Goal: Task Accomplishment & Management: Manage account settings

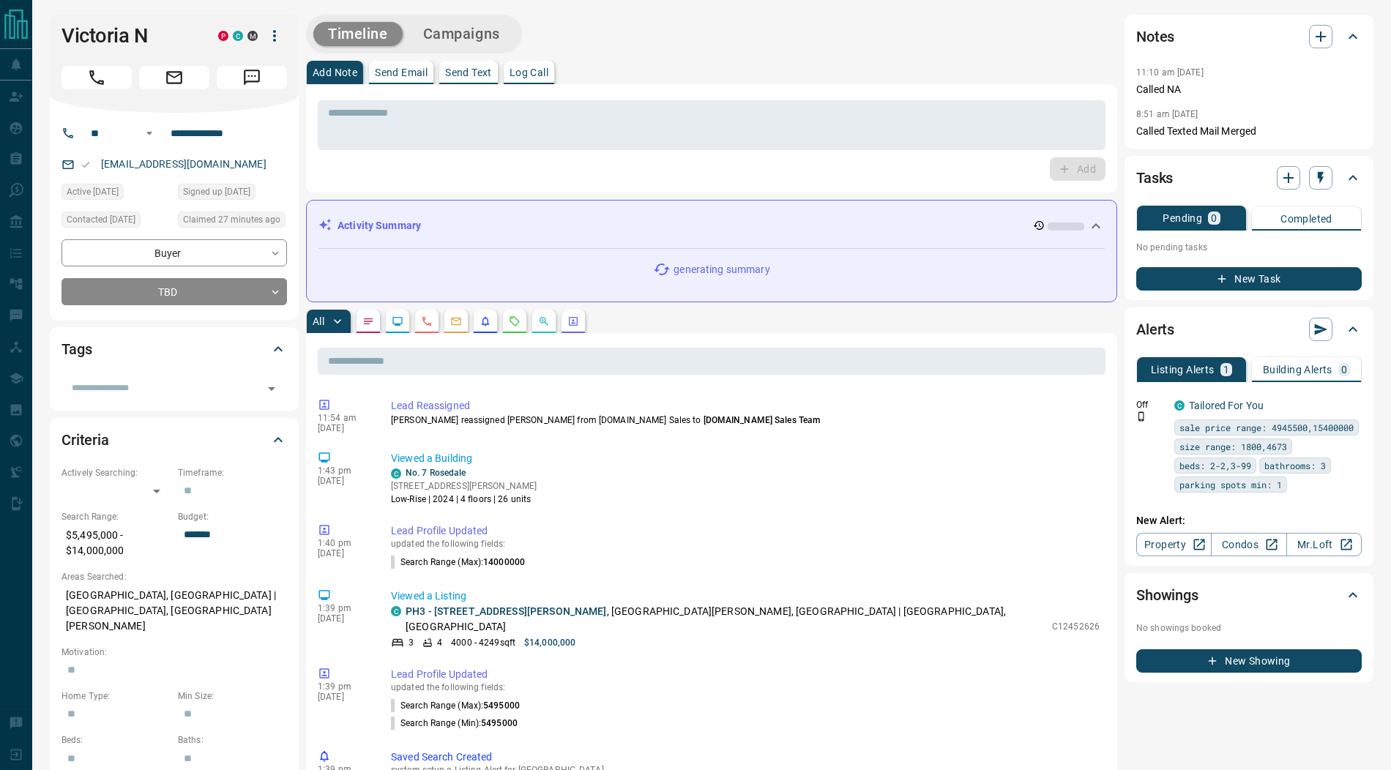
click at [279, 37] on icon "button" at bounding box center [275, 36] width 18 height 18
click at [260, 67] on li "Reassign Lead" at bounding box center [244, 65] width 86 height 22
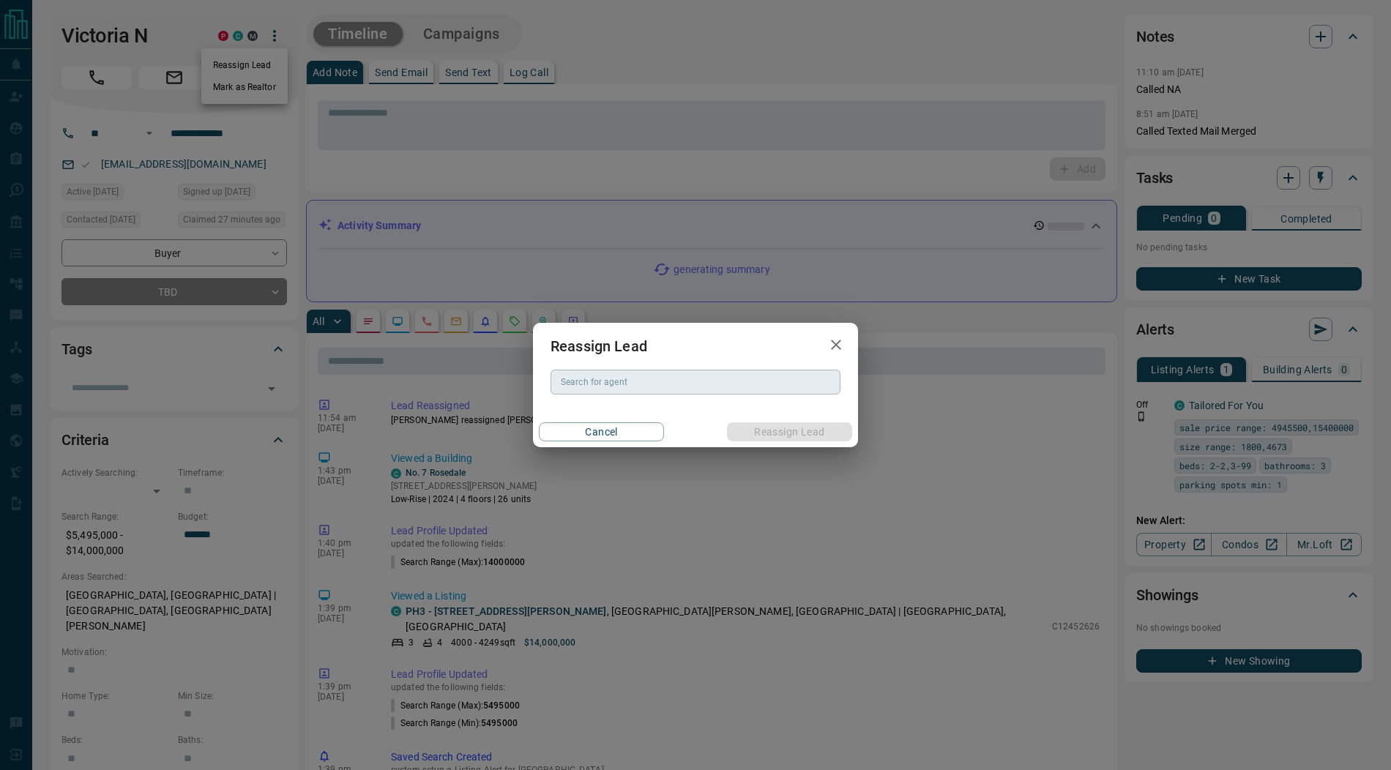
click at [588, 370] on div "Search for agent" at bounding box center [696, 382] width 290 height 25
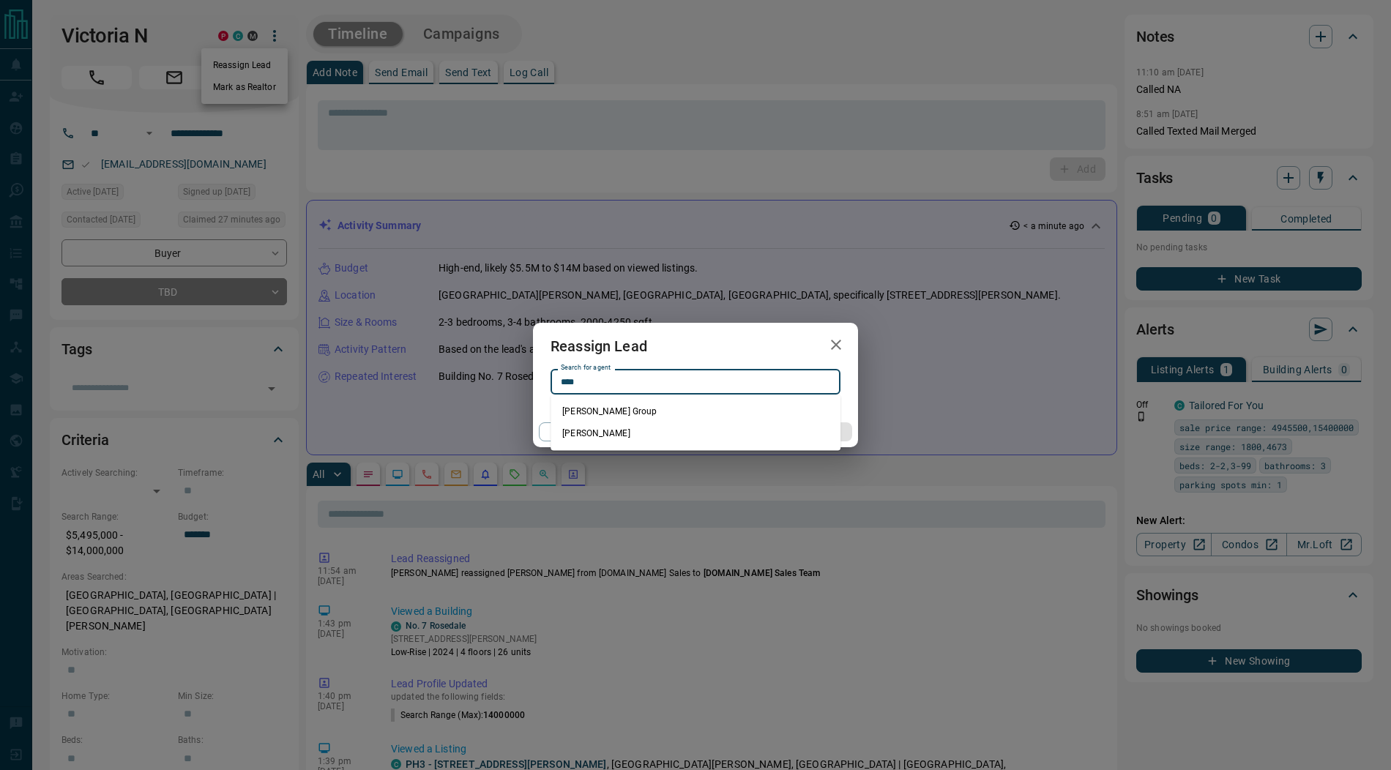
click at [637, 433] on li "[PERSON_NAME]" at bounding box center [696, 433] width 290 height 22
type input "**********"
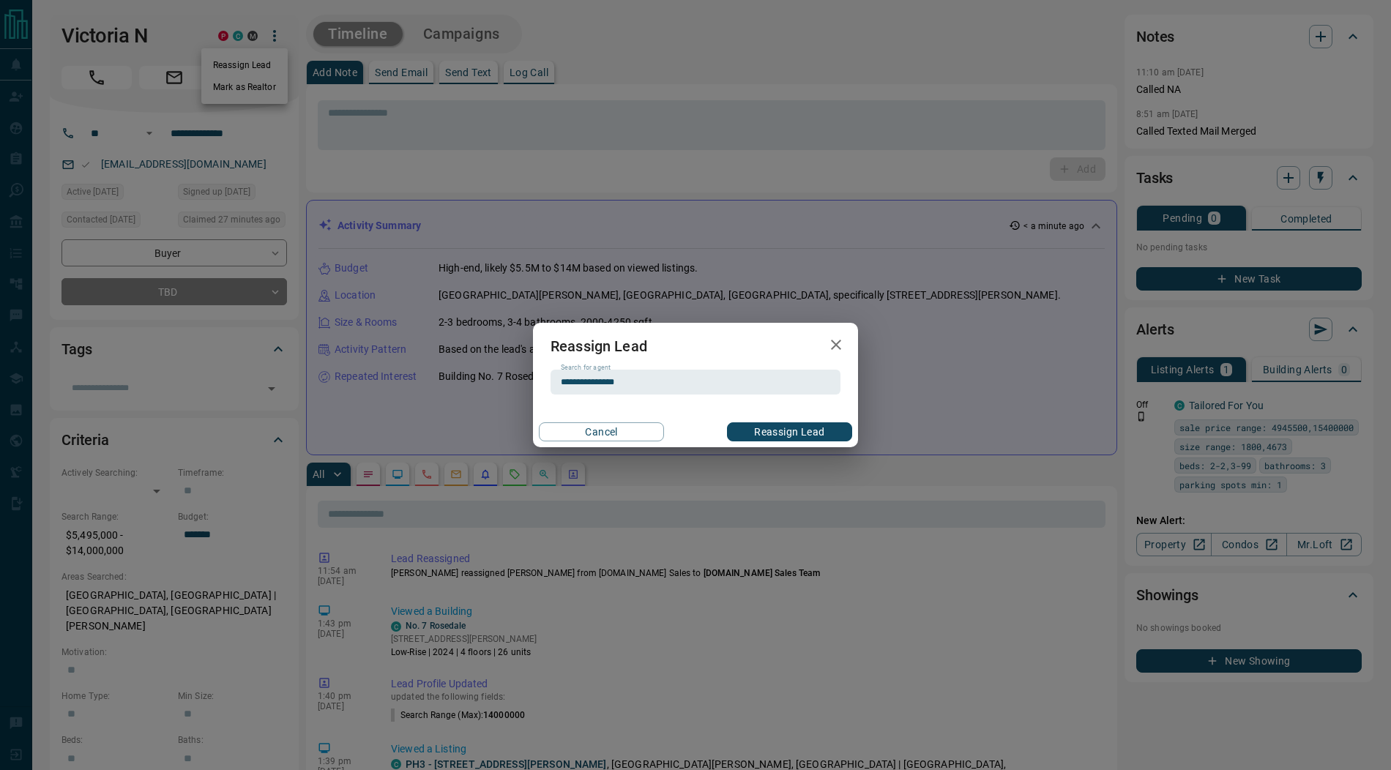
click at [794, 429] on button "Reassign Lead" at bounding box center [789, 431] width 125 height 19
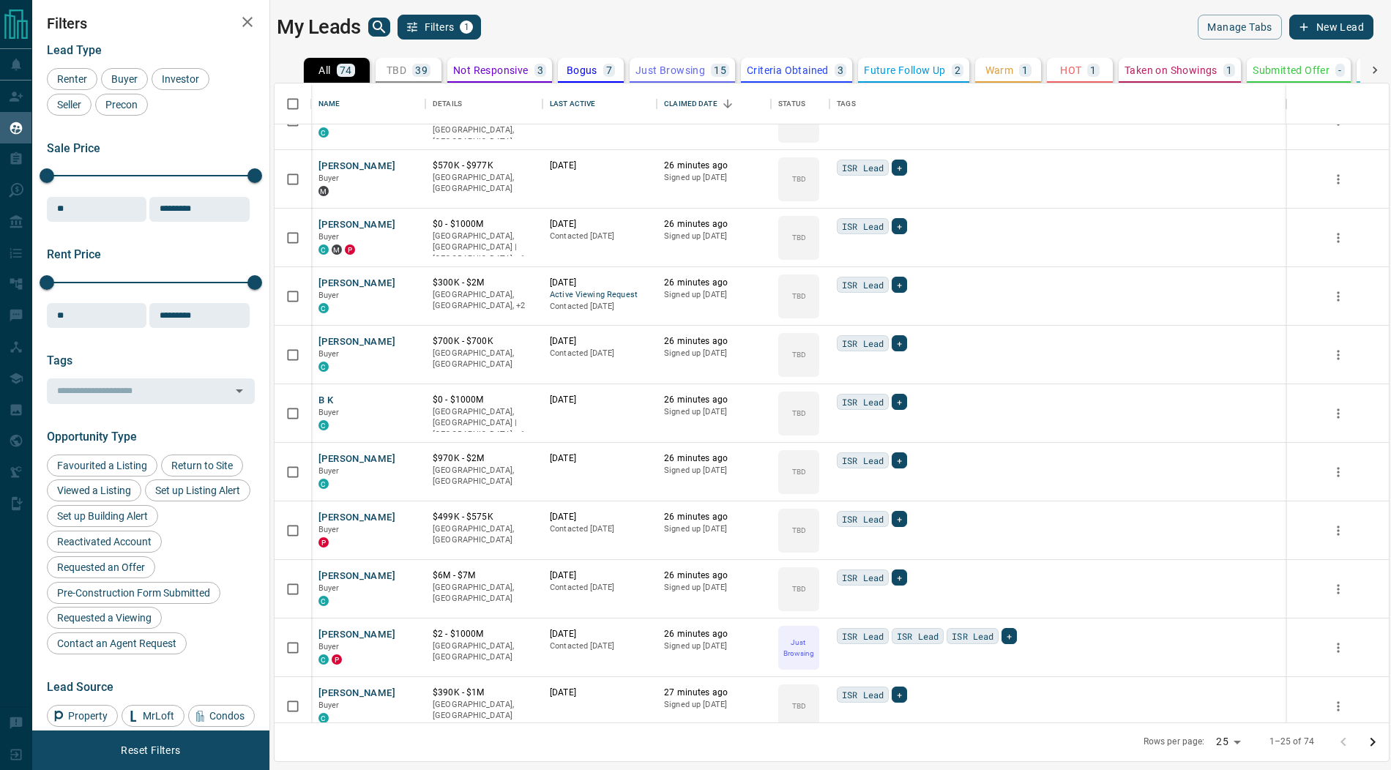
scroll to position [865, 0]
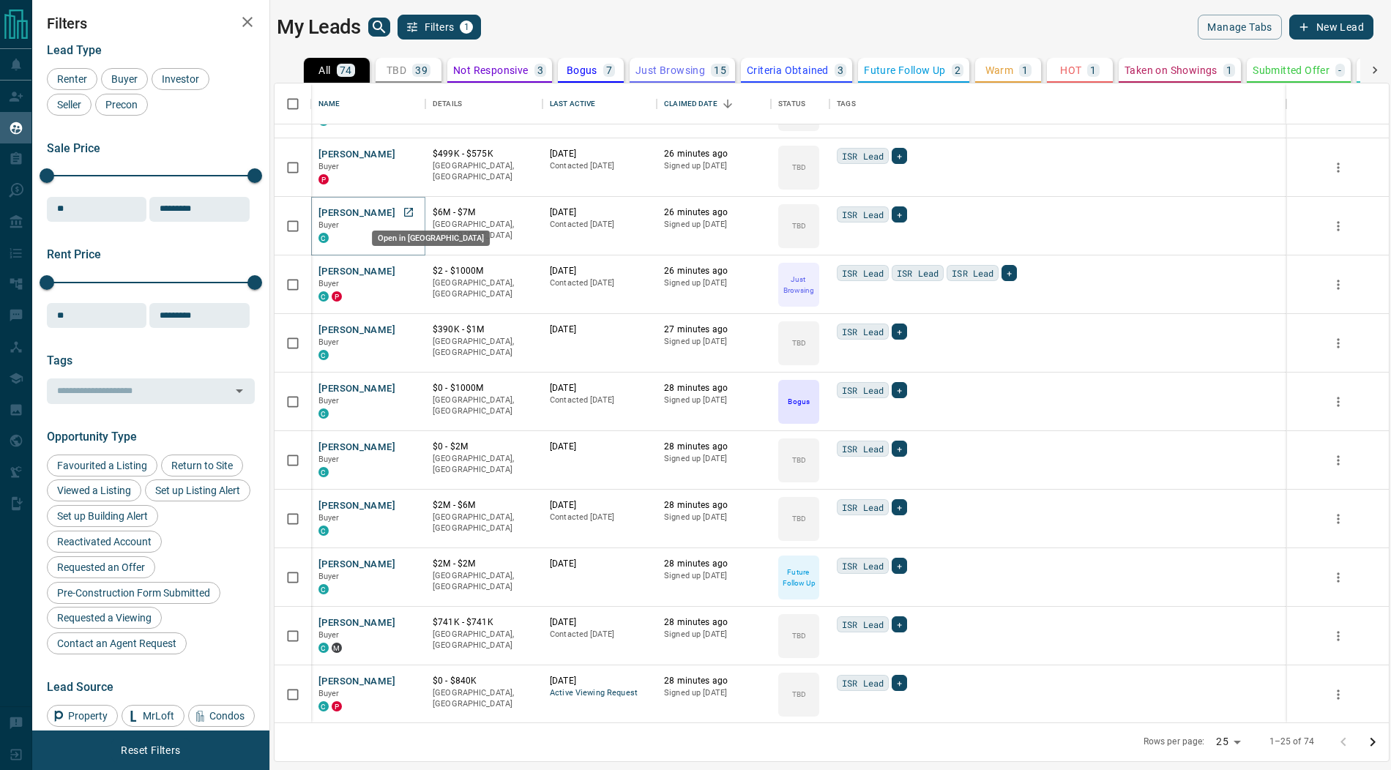
click at [411, 212] on icon "Open in New Tab" at bounding box center [409, 212] width 12 height 12
click at [409, 444] on icon "Open in New Tab" at bounding box center [408, 446] width 9 height 9
click at [409, 504] on icon "Open in New Tab" at bounding box center [409, 505] width 12 height 12
click at [409, 563] on icon "Open in New Tab" at bounding box center [409, 564] width 12 height 12
click at [409, 623] on icon "Open in New Tab" at bounding box center [409, 622] width 12 height 12
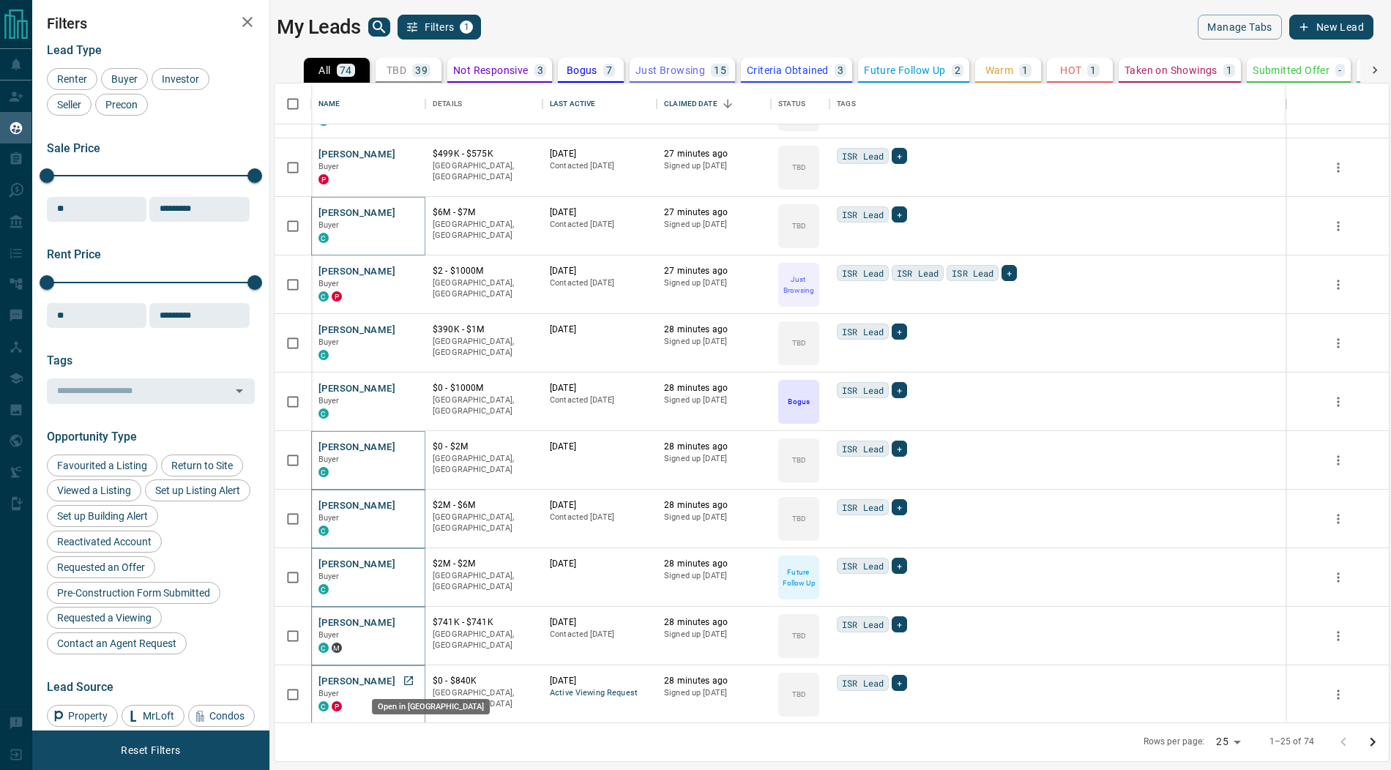
click at [408, 682] on icon "Open in New Tab" at bounding box center [408, 680] width 9 height 9
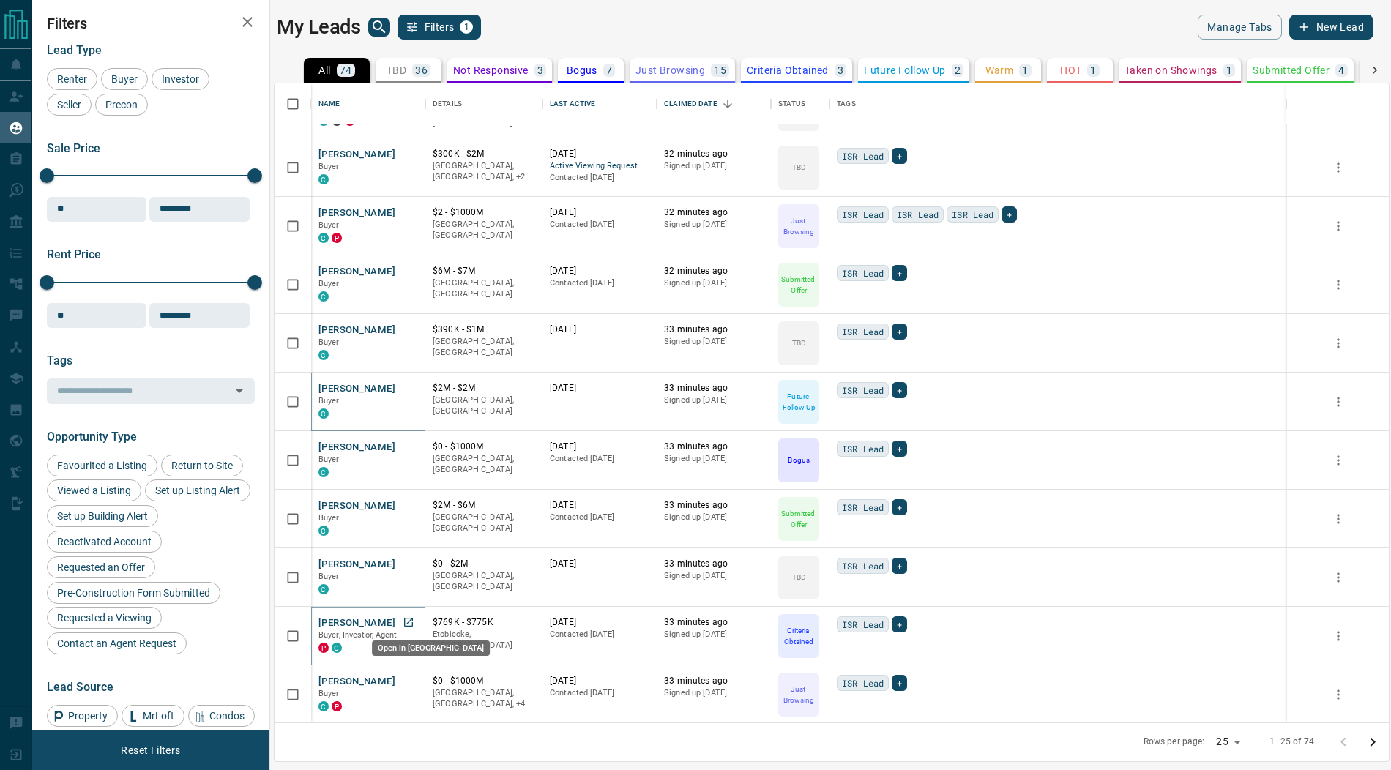
click at [409, 619] on icon "Open in New Tab" at bounding box center [408, 622] width 9 height 9
click at [409, 678] on icon "Open in New Tab" at bounding box center [408, 680] width 9 height 9
click at [1373, 744] on icon "Go to next page" at bounding box center [1373, 743] width 18 height 18
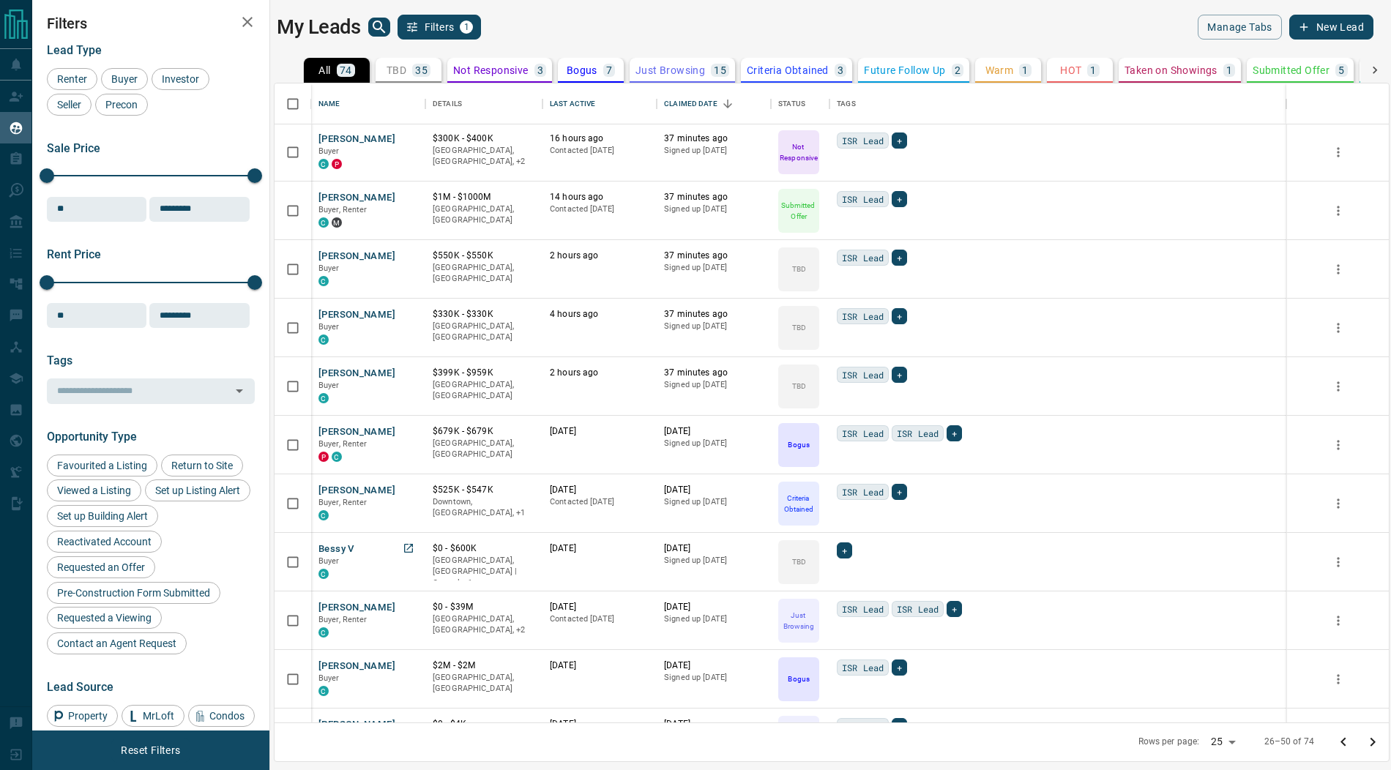
scroll to position [832, 0]
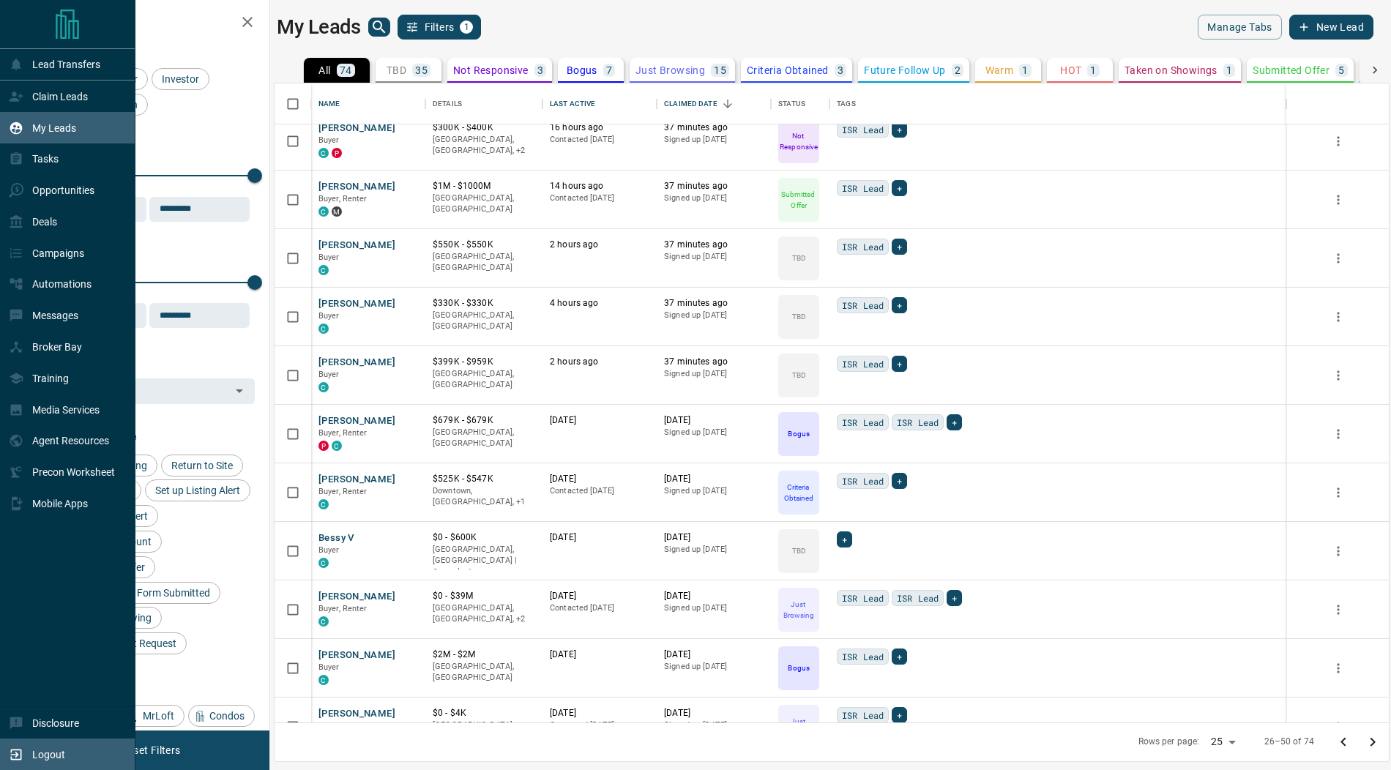
click at [37, 754] on p "Logout" at bounding box center [48, 755] width 33 height 12
